Goal: Go to known website: Go to known website

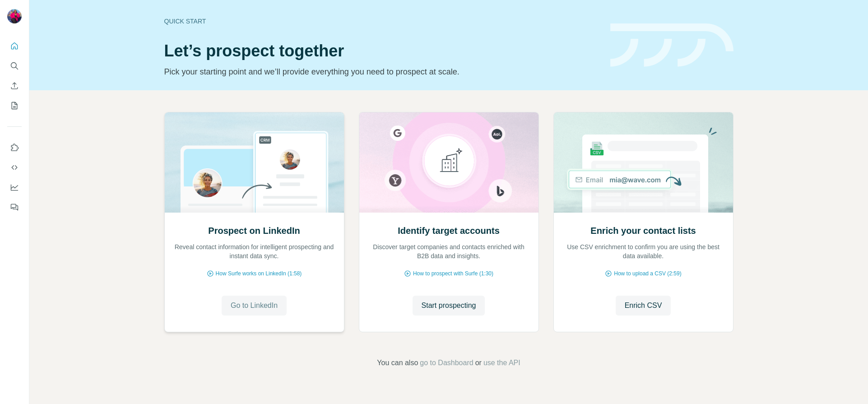
click at [255, 302] on span "Go to LinkedIn" at bounding box center [254, 305] width 47 height 11
